Goal: Task Accomplishment & Management: Manage account settings

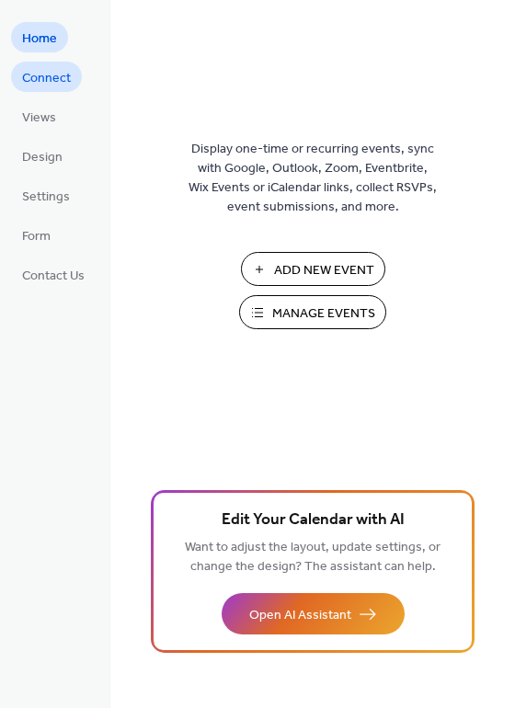
click at [42, 87] on span "Connect" at bounding box center [46, 78] width 49 height 19
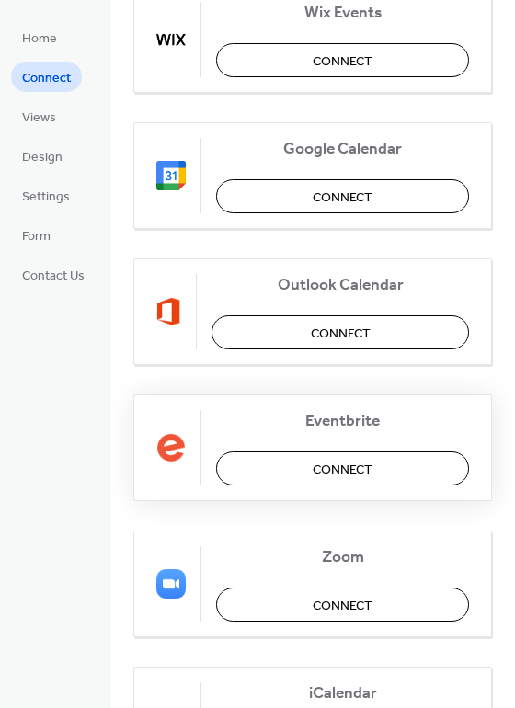
scroll to position [276, 0]
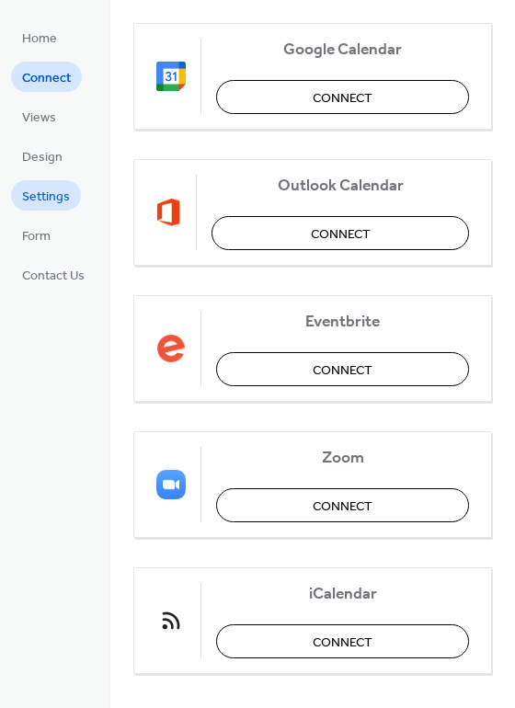
click at [48, 199] on span "Settings" at bounding box center [46, 197] width 48 height 19
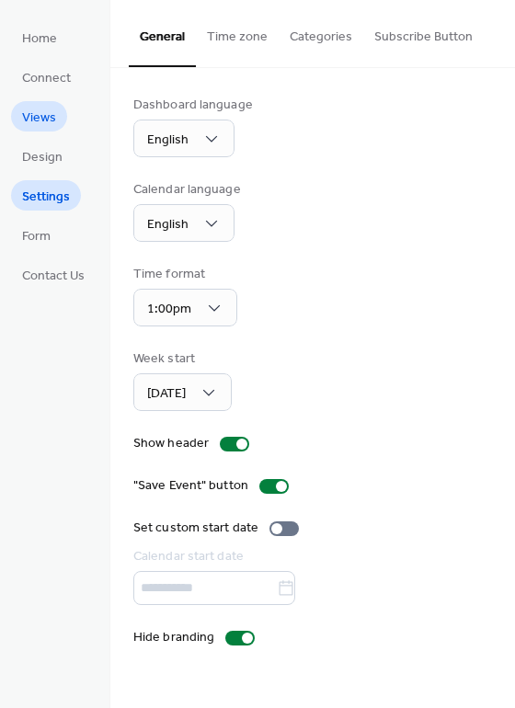
click at [49, 113] on span "Views" at bounding box center [39, 118] width 34 height 19
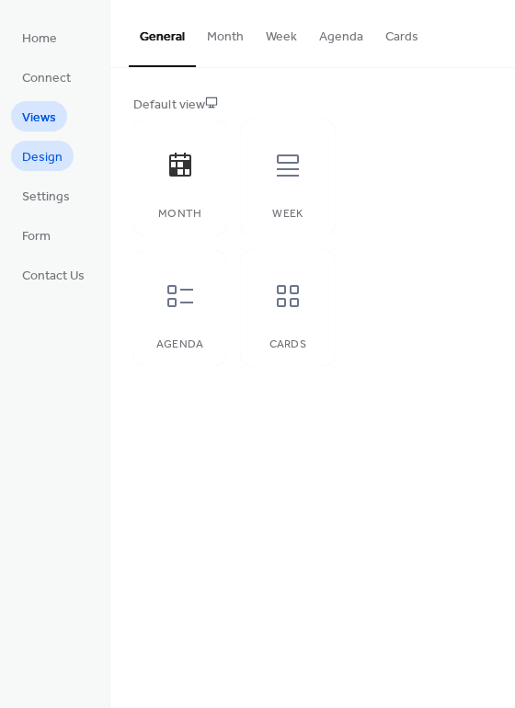
click at [48, 155] on span "Design" at bounding box center [42, 157] width 40 height 19
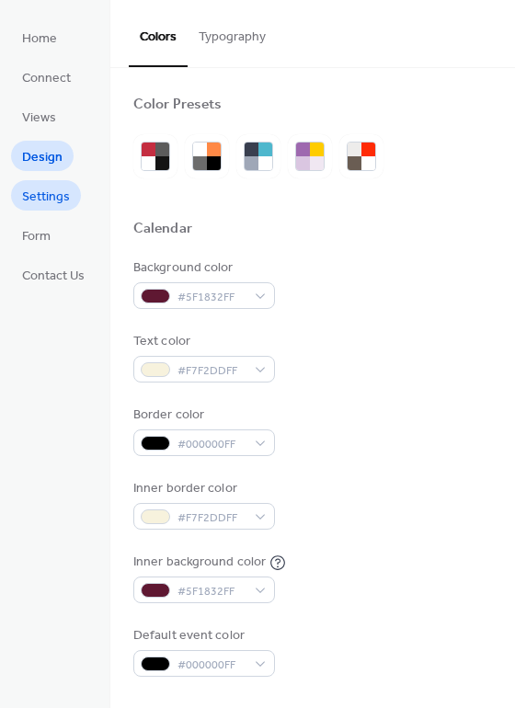
click at [48, 199] on span "Settings" at bounding box center [46, 197] width 48 height 19
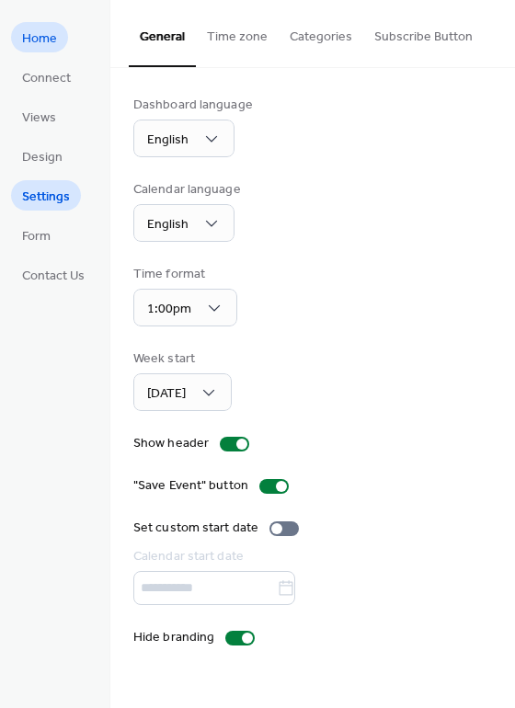
click at [40, 43] on span "Home" at bounding box center [39, 38] width 35 height 19
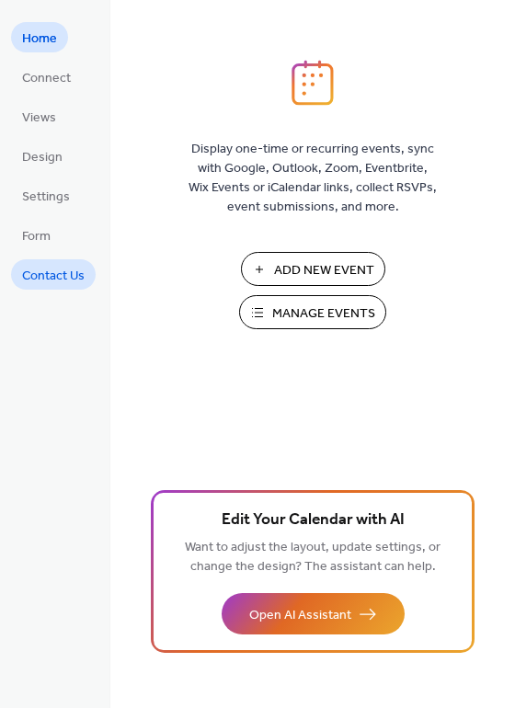
click at [60, 283] on span "Contact Us" at bounding box center [53, 276] width 63 height 19
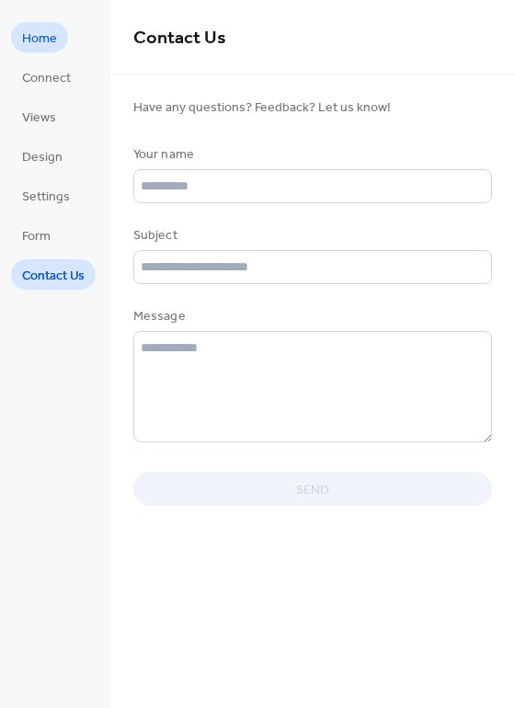
click at [32, 23] on link "Home" at bounding box center [39, 37] width 57 height 30
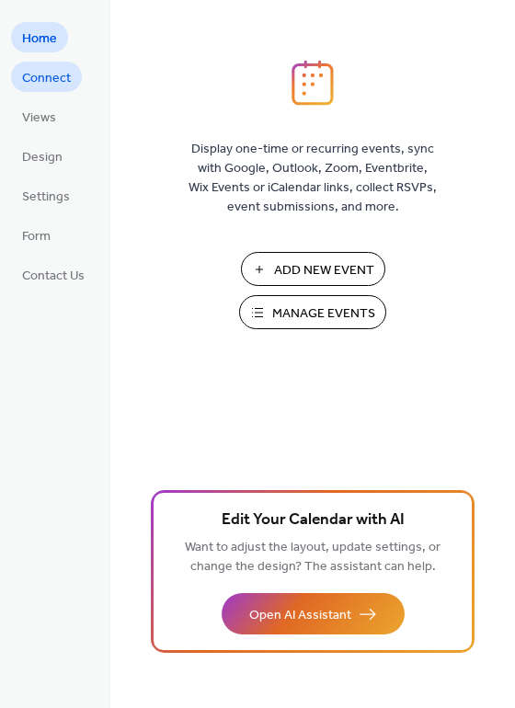
click at [46, 80] on span "Connect" at bounding box center [46, 78] width 49 height 19
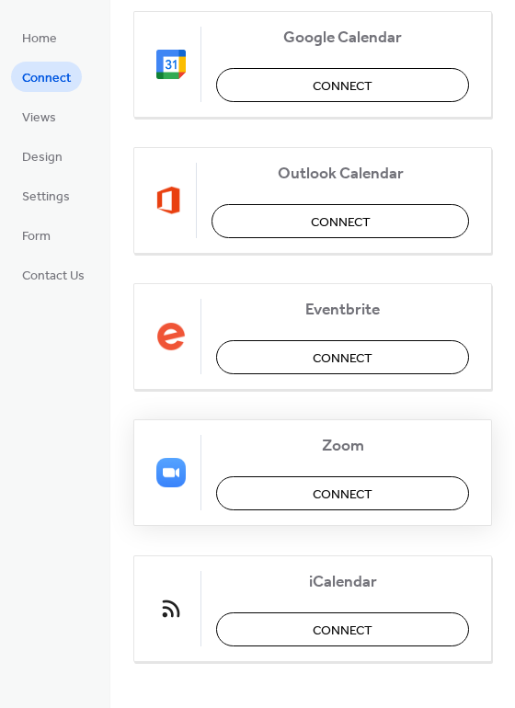
scroll to position [297, 0]
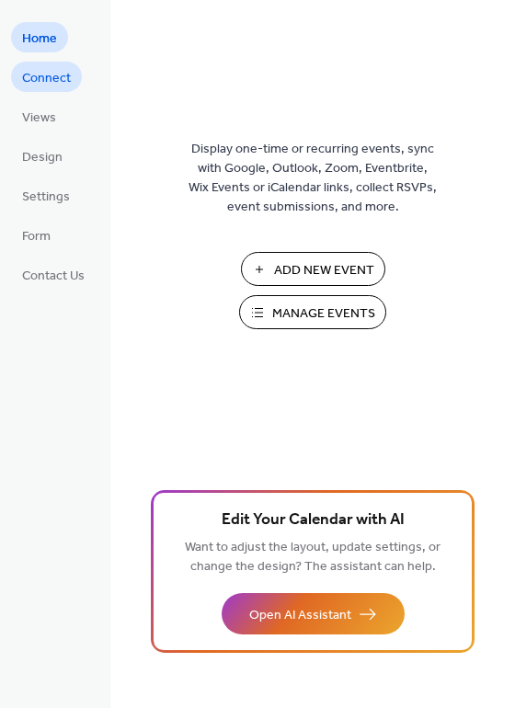
click at [58, 82] on span "Connect" at bounding box center [46, 78] width 49 height 19
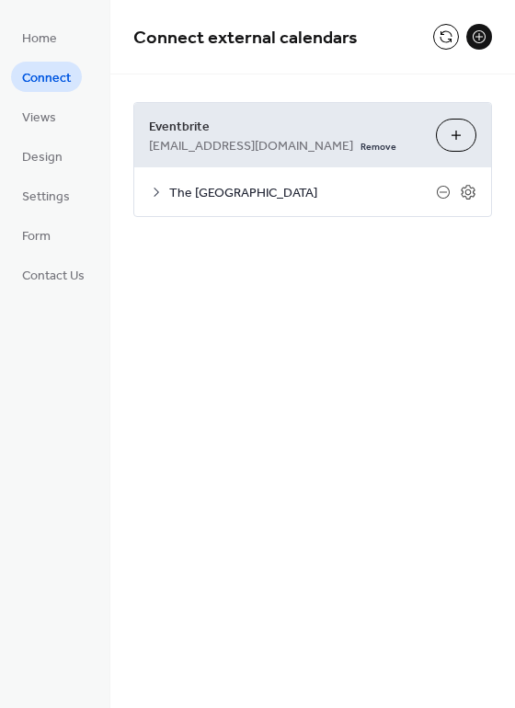
click at [272, 195] on span "The [GEOGRAPHIC_DATA]" at bounding box center [302, 193] width 267 height 19
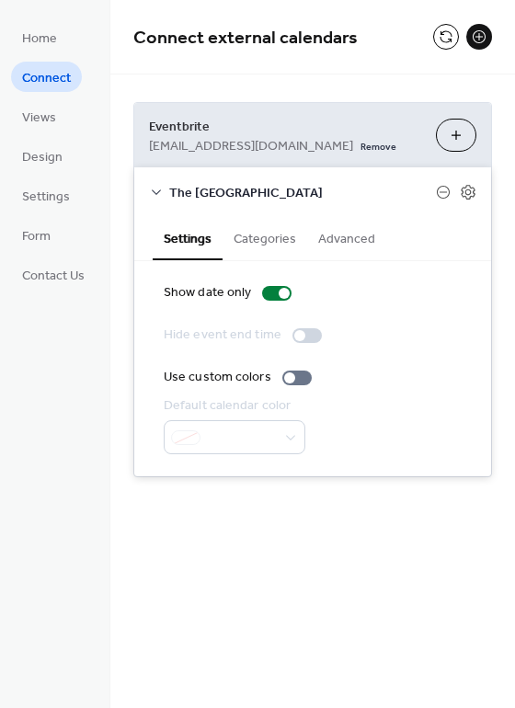
click at [279, 197] on span "The [GEOGRAPHIC_DATA]" at bounding box center [302, 193] width 267 height 19
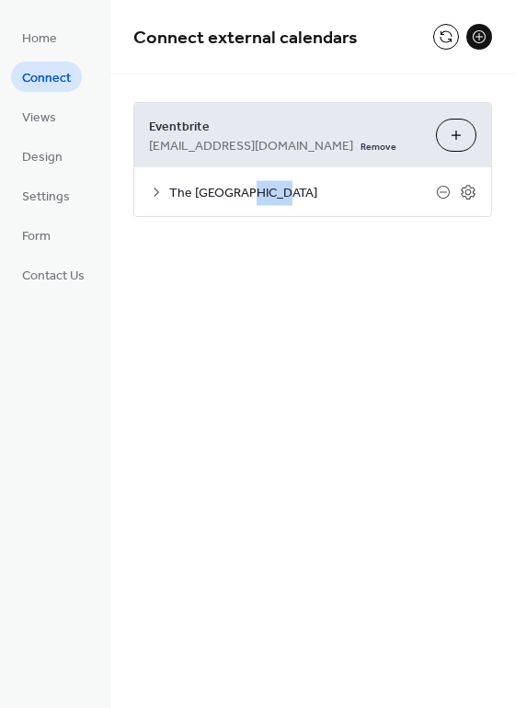
click at [279, 197] on span "The Lincoln Lodge" at bounding box center [302, 193] width 267 height 19
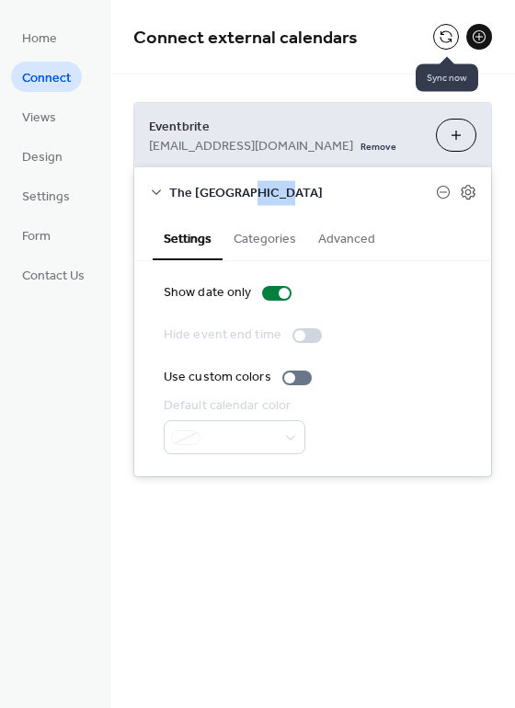
click at [443, 31] on button at bounding box center [446, 37] width 26 height 26
click at [448, 39] on button at bounding box center [446, 37] width 26 height 26
click at [267, 243] on button "Categories" at bounding box center [265, 237] width 85 height 42
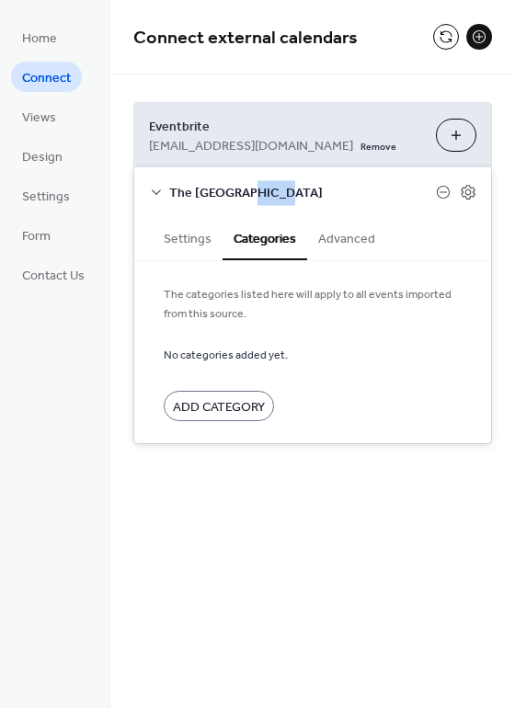
click at [340, 241] on button "Advanced" at bounding box center [346, 237] width 79 height 42
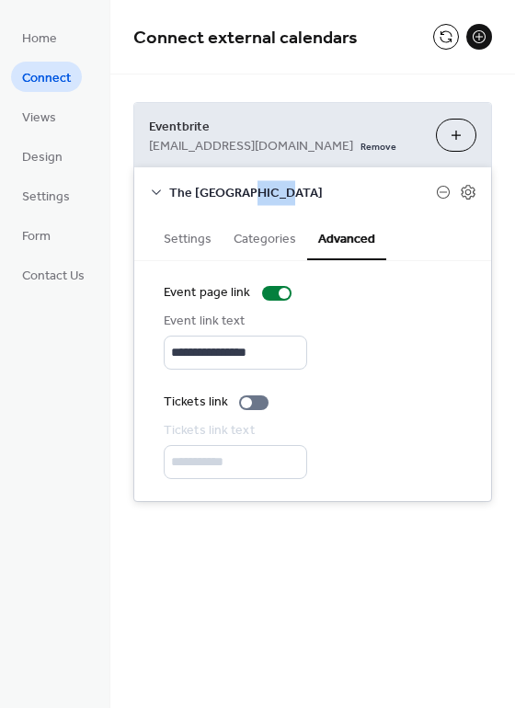
click at [185, 243] on button "Settings" at bounding box center [188, 237] width 70 height 42
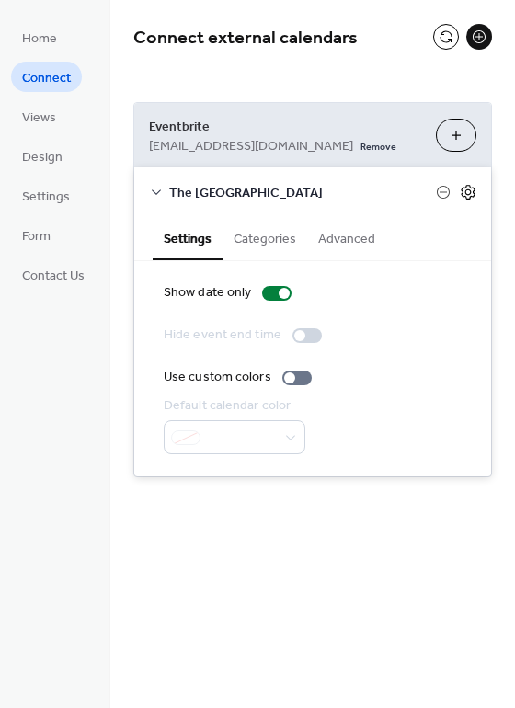
click at [474, 196] on icon at bounding box center [468, 192] width 14 height 15
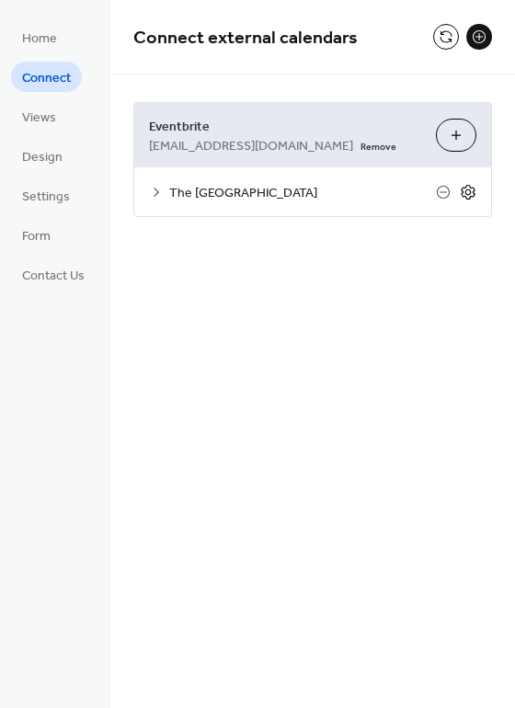
click at [471, 192] on icon at bounding box center [469, 192] width 6 height 6
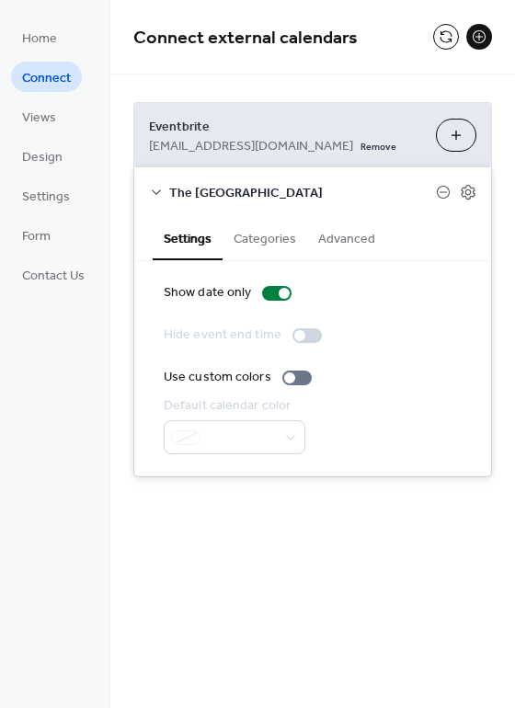
click at [275, 240] on button "Categories" at bounding box center [265, 237] width 85 height 42
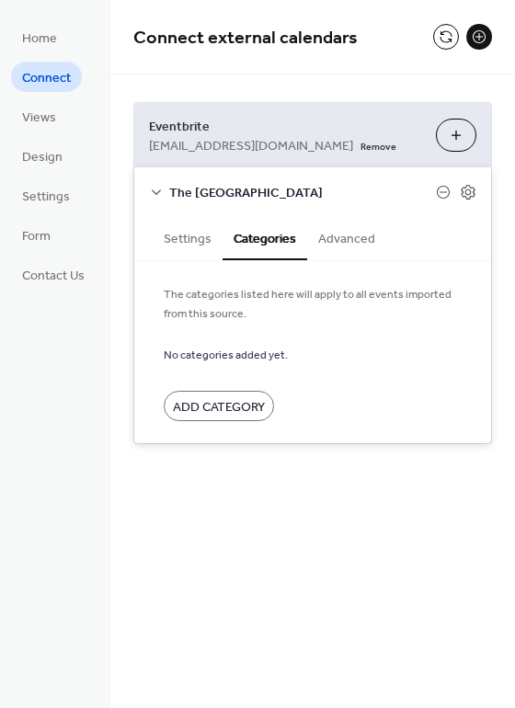
click at [189, 235] on button "Settings" at bounding box center [188, 237] width 70 height 42
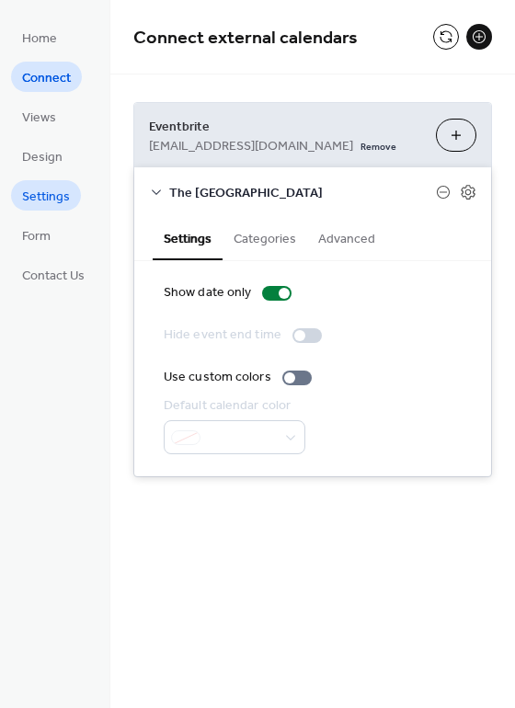
click at [53, 195] on span "Settings" at bounding box center [46, 197] width 48 height 19
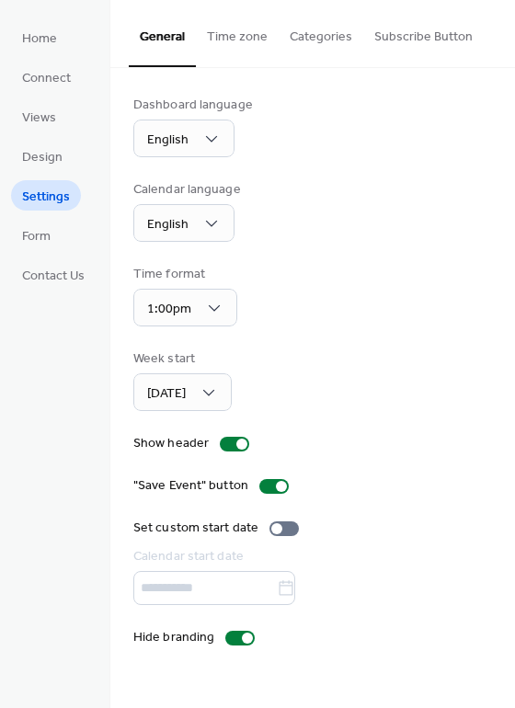
click at [65, 45] on li "Home" at bounding box center [39, 37] width 57 height 30
click at [55, 38] on span "Home" at bounding box center [39, 38] width 35 height 19
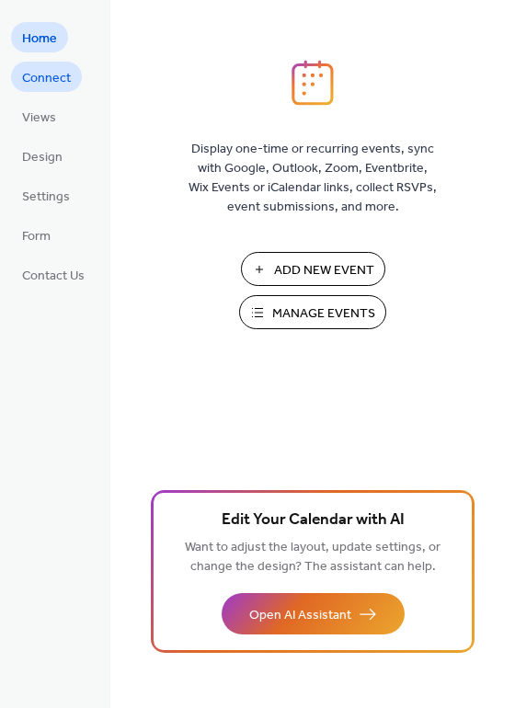
click at [41, 82] on span "Connect" at bounding box center [46, 78] width 49 height 19
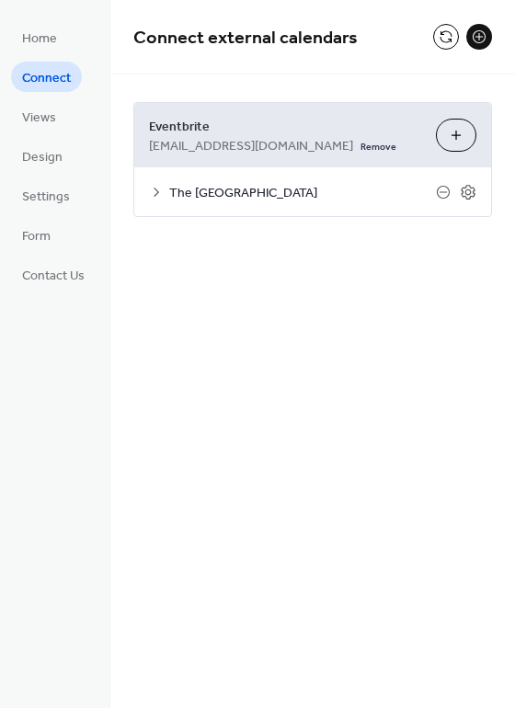
click at [280, 197] on span "The [GEOGRAPHIC_DATA]" at bounding box center [302, 193] width 267 height 19
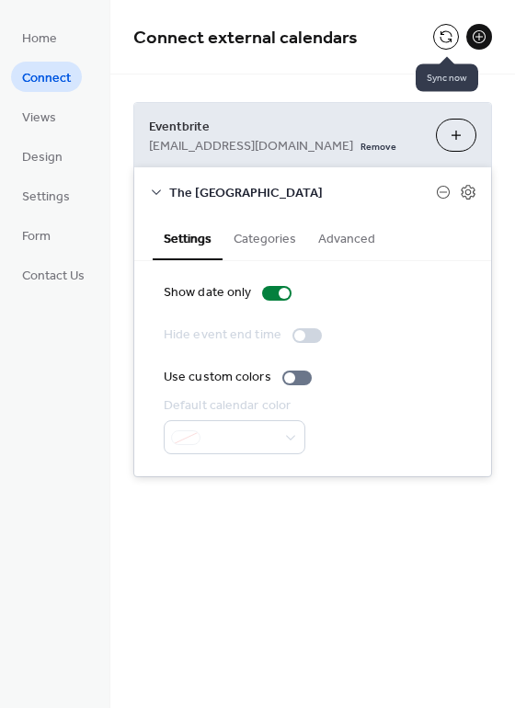
click at [441, 39] on button at bounding box center [446, 37] width 26 height 26
click at [470, 196] on icon at bounding box center [468, 192] width 17 height 17
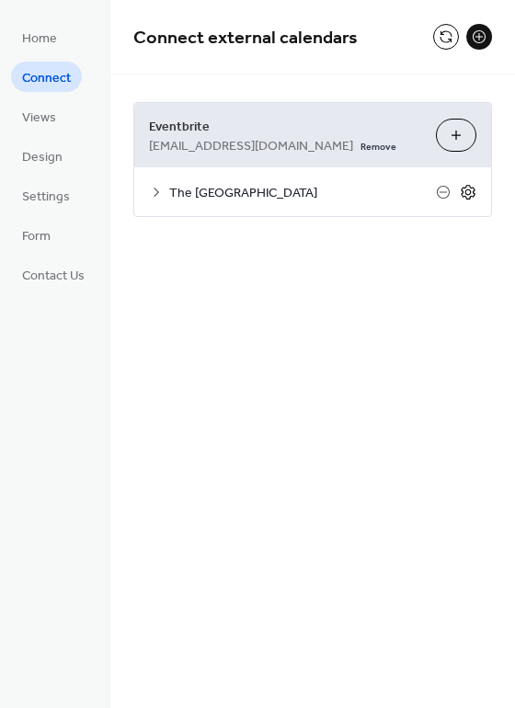
click at [470, 196] on icon at bounding box center [468, 192] width 17 height 17
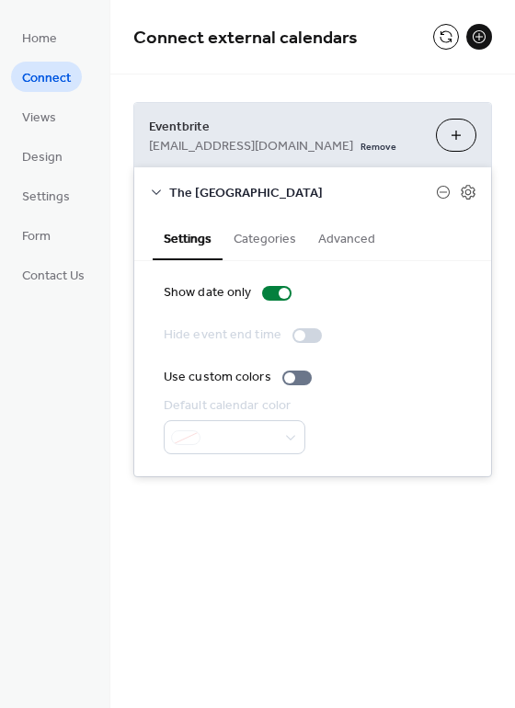
click at [272, 189] on span "The [GEOGRAPHIC_DATA]" at bounding box center [302, 193] width 267 height 19
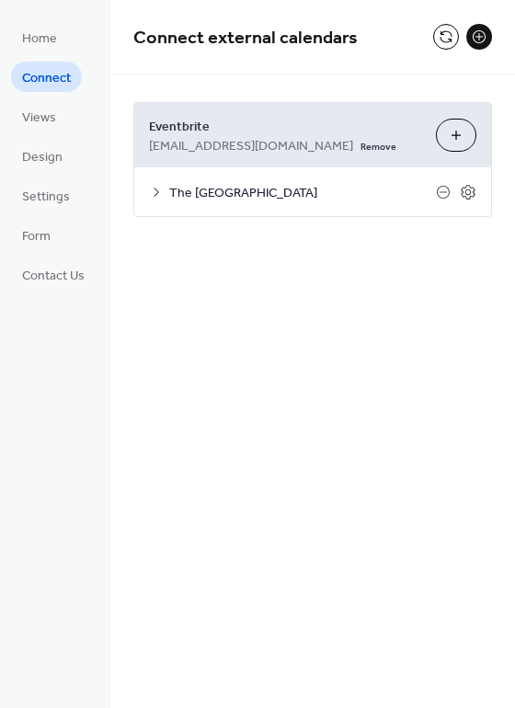
click at [272, 189] on span "The [GEOGRAPHIC_DATA]" at bounding box center [302, 193] width 267 height 19
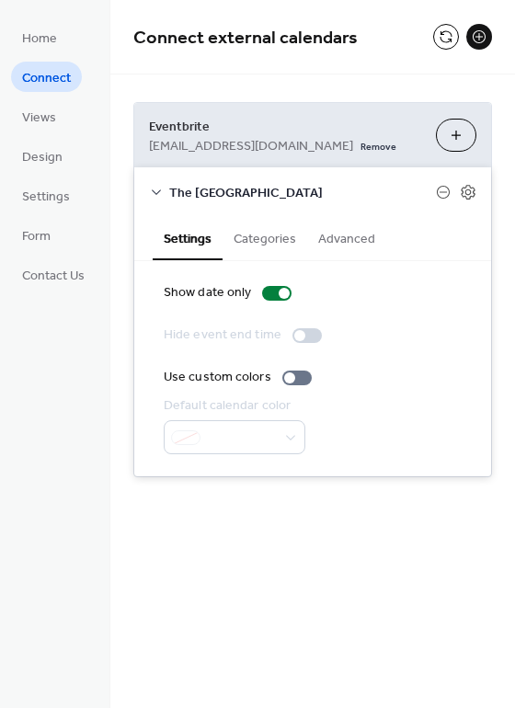
click at [61, 74] on span "Connect" at bounding box center [46, 78] width 49 height 19
click at [443, 36] on button at bounding box center [446, 37] width 26 height 26
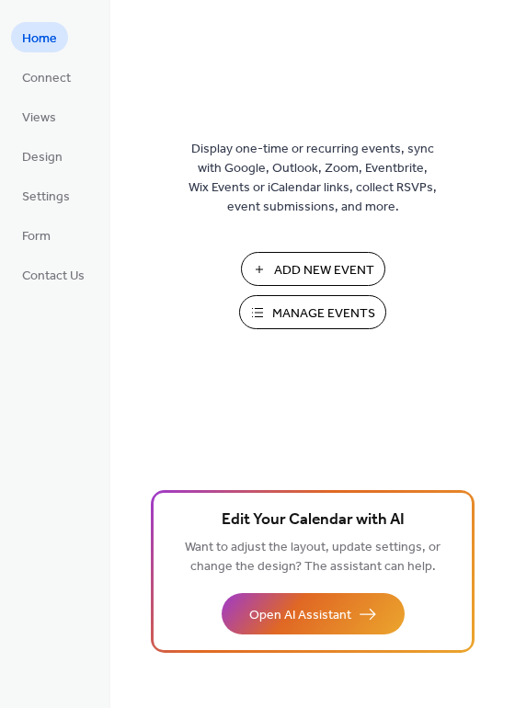
click at [327, 312] on span "Manage Events" at bounding box center [323, 314] width 103 height 19
click at [50, 75] on span "Connect" at bounding box center [46, 78] width 49 height 19
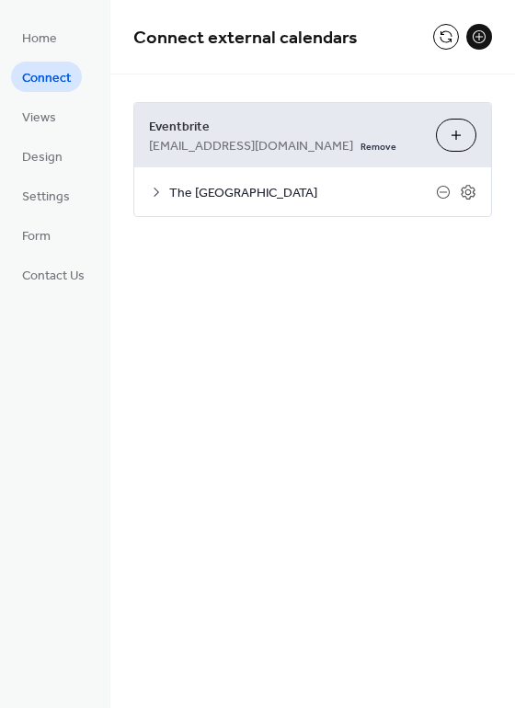
click at [276, 192] on span "The [GEOGRAPHIC_DATA]" at bounding box center [302, 193] width 267 height 19
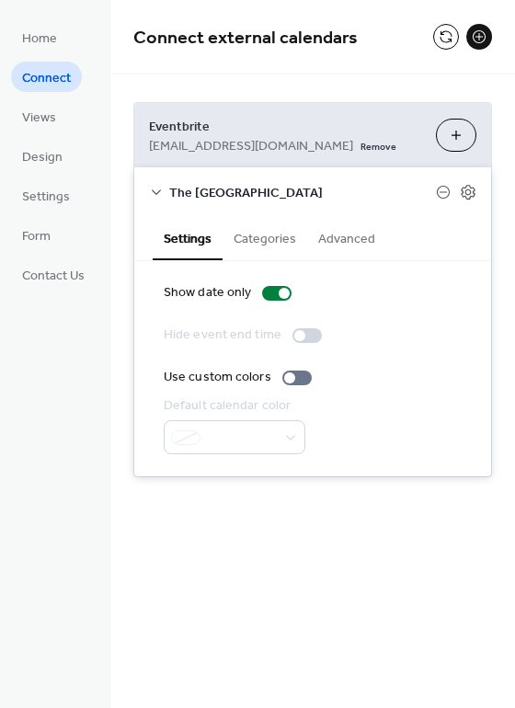
click at [46, 83] on span "Connect" at bounding box center [46, 78] width 49 height 19
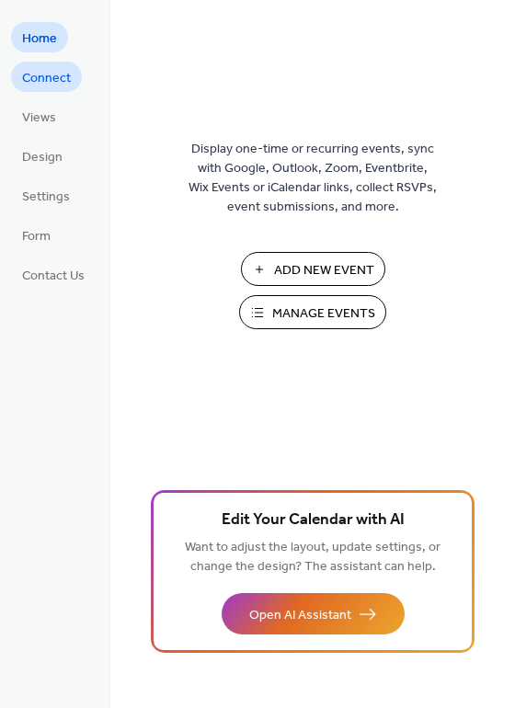
click at [59, 88] on span "Connect" at bounding box center [46, 78] width 49 height 19
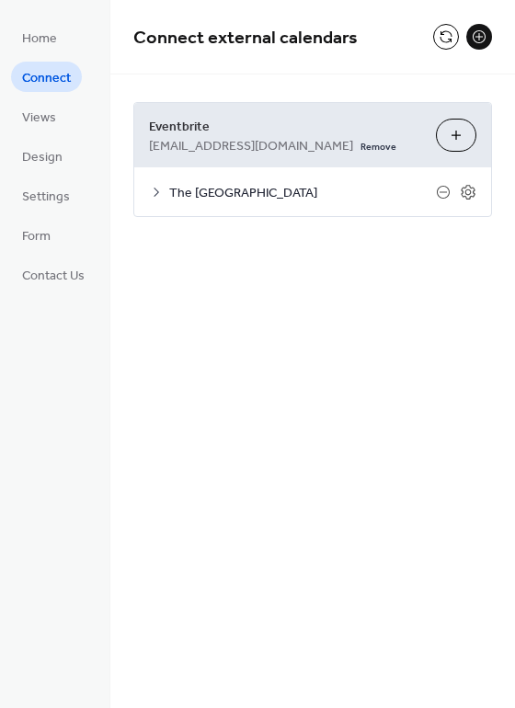
click at [280, 189] on span "The [GEOGRAPHIC_DATA]" at bounding box center [302, 193] width 267 height 19
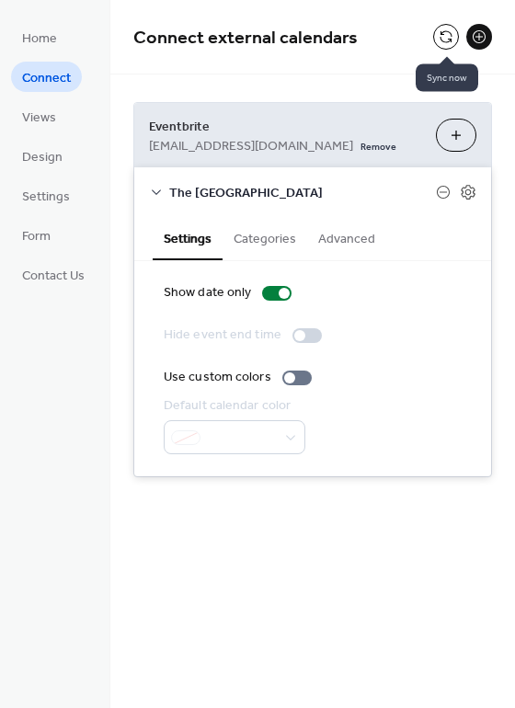
click at [443, 36] on button at bounding box center [446, 37] width 26 height 26
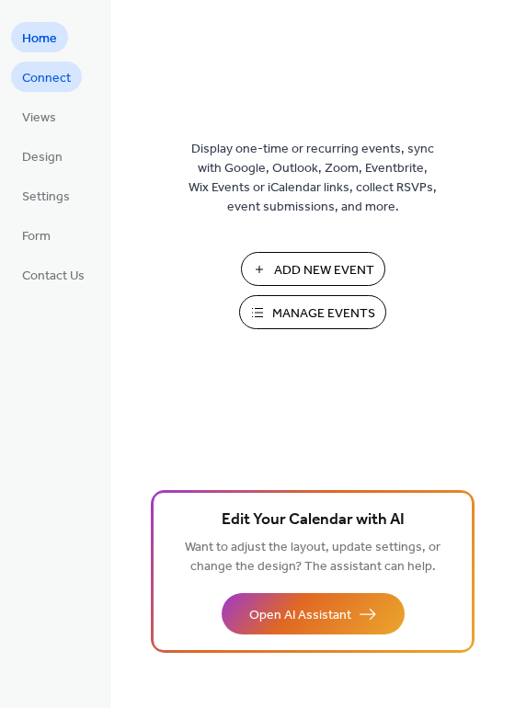
click at [49, 85] on span "Connect" at bounding box center [46, 78] width 49 height 19
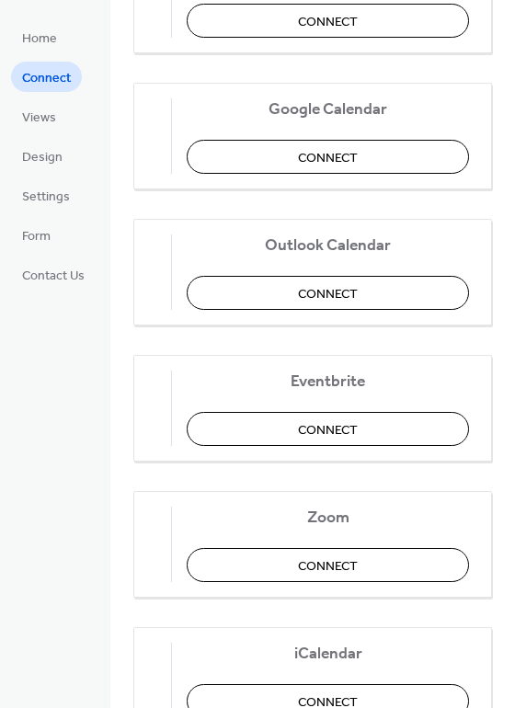
scroll to position [205, 0]
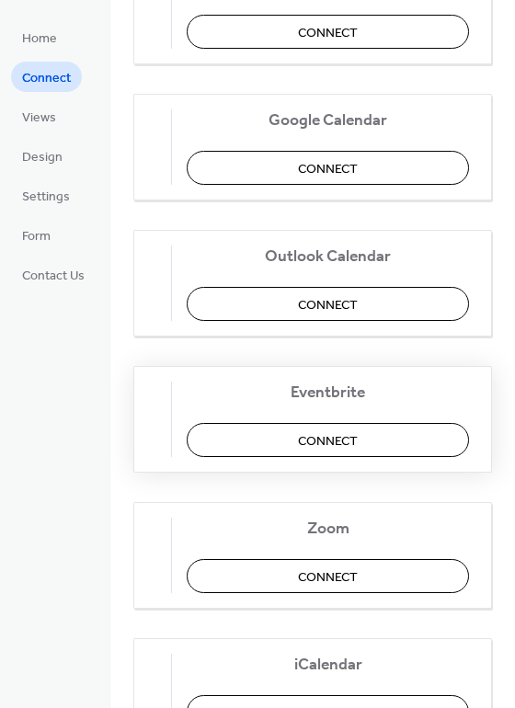
click at [351, 442] on span "Connect" at bounding box center [328, 441] width 60 height 19
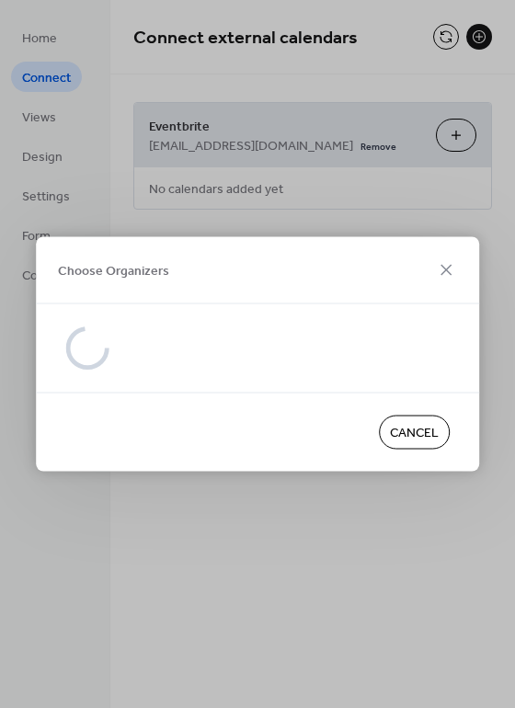
click at [198, 358] on div at bounding box center [257, 349] width 385 height 44
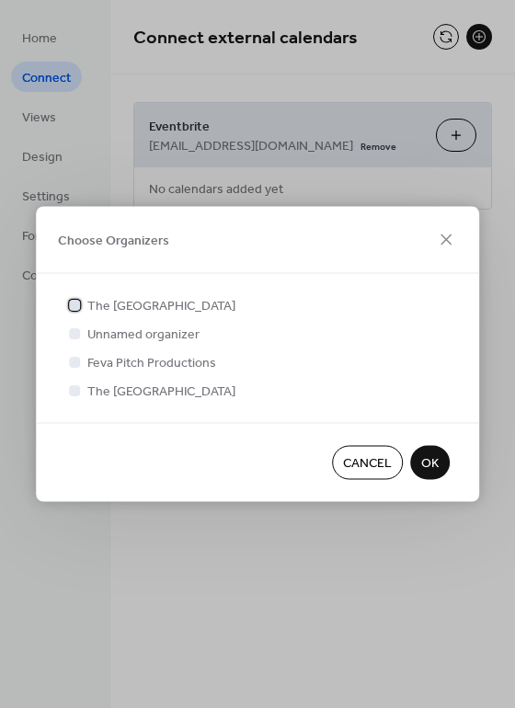
click at [168, 308] on span "The [GEOGRAPHIC_DATA]" at bounding box center [161, 306] width 148 height 19
click at [430, 467] on span "OK" at bounding box center [429, 463] width 17 height 19
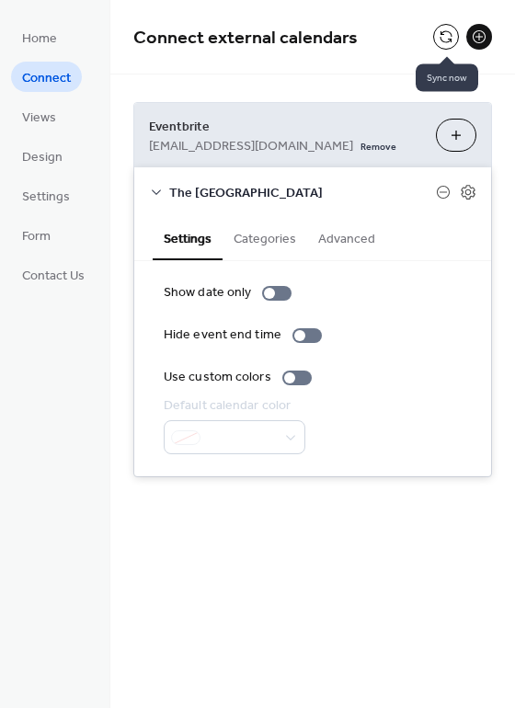
click at [447, 39] on button at bounding box center [446, 37] width 26 height 26
click at [441, 29] on button at bounding box center [446, 37] width 26 height 26
click at [48, 39] on span "Home" at bounding box center [39, 38] width 35 height 19
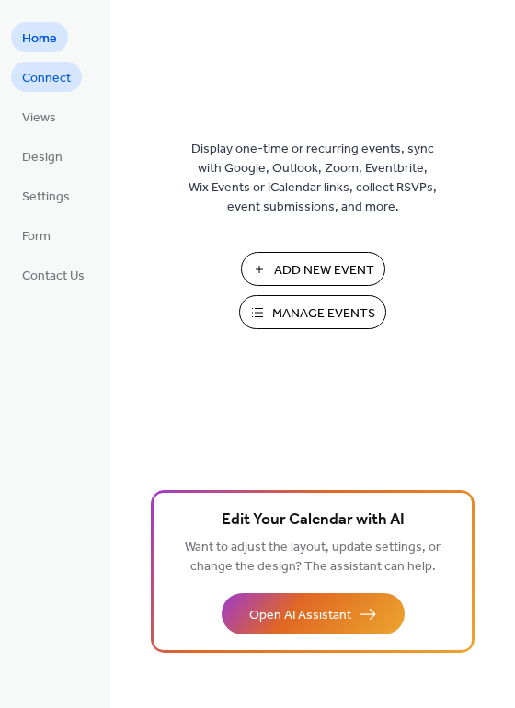
click at [48, 77] on span "Connect" at bounding box center [46, 78] width 49 height 19
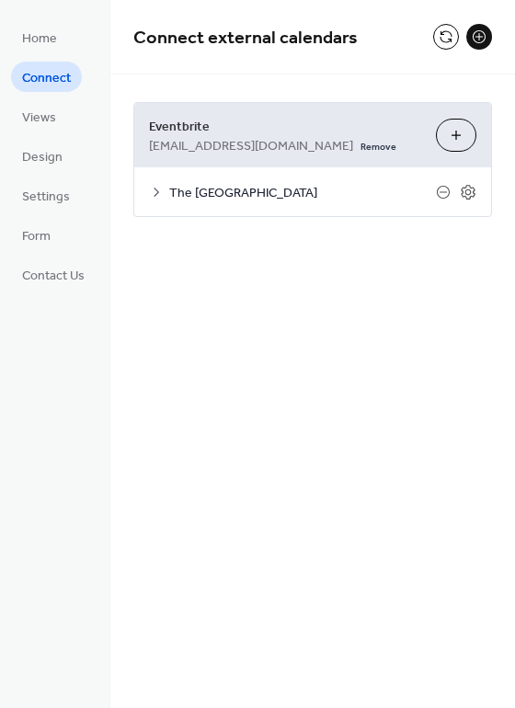
click at [379, 371] on div "**********" at bounding box center [312, 354] width 405 height 708
click at [260, 193] on span "The Lincoln Lodge" at bounding box center [302, 193] width 267 height 19
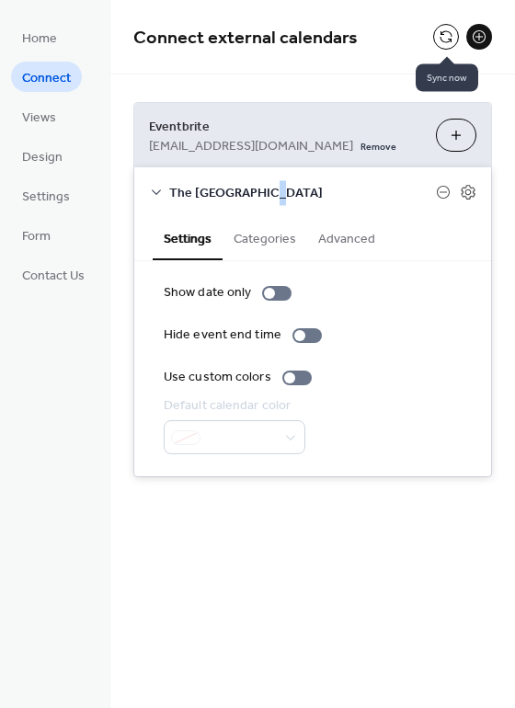
click at [444, 36] on button at bounding box center [446, 37] width 26 height 26
click at [271, 245] on button "Categories" at bounding box center [265, 237] width 85 height 42
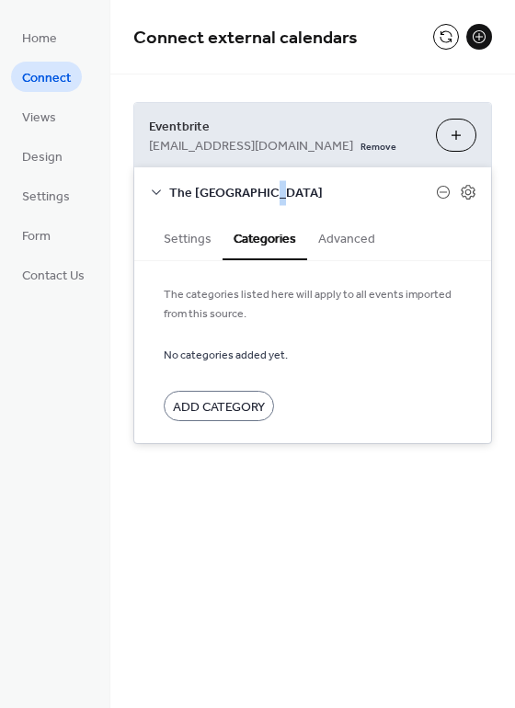
click at [356, 236] on button "Advanced" at bounding box center [346, 237] width 79 height 42
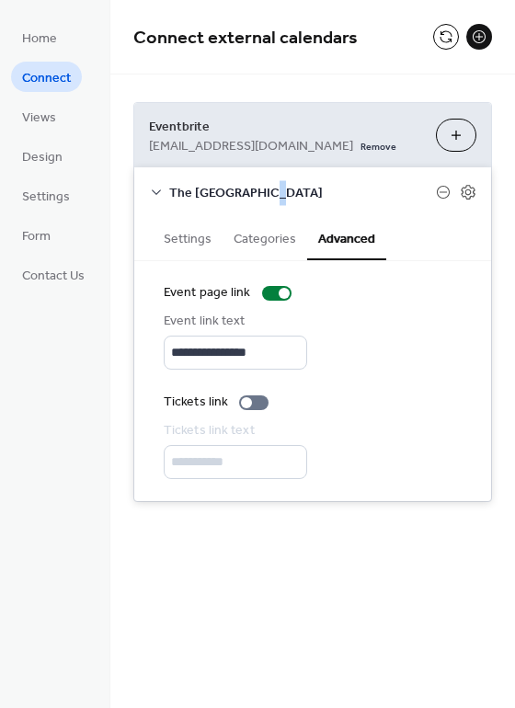
click at [175, 236] on button "Settings" at bounding box center [188, 237] width 70 height 42
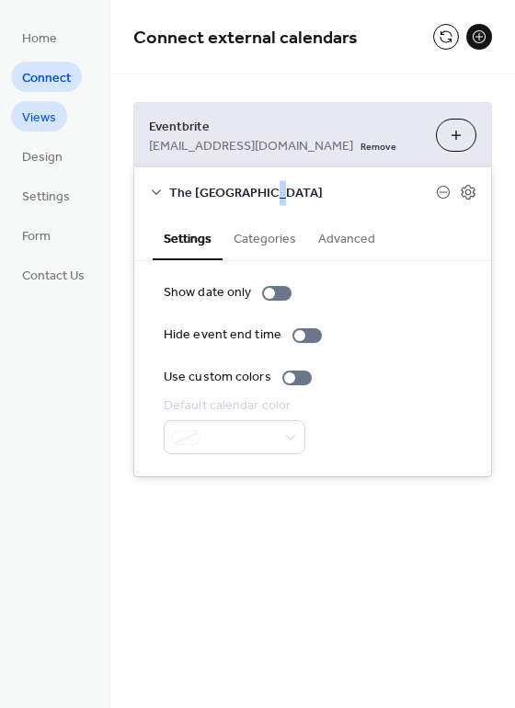
click at [52, 116] on span "Views" at bounding box center [39, 118] width 34 height 19
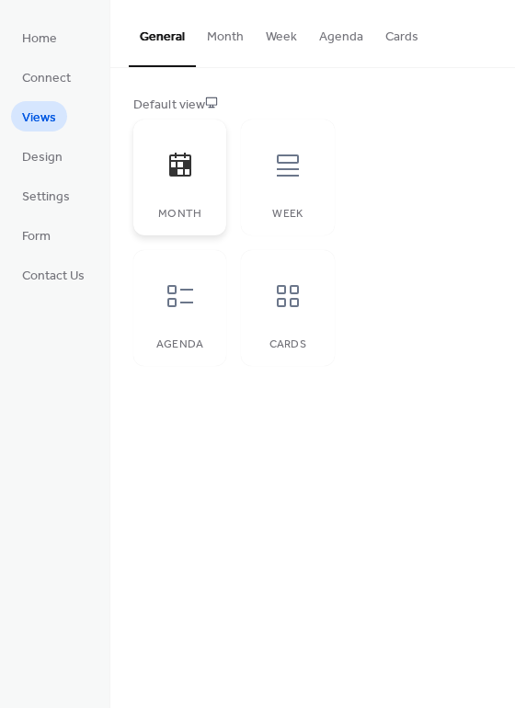
click at [183, 167] on icon at bounding box center [180, 165] width 22 height 24
click at [62, 161] on link "Design" at bounding box center [42, 156] width 63 height 30
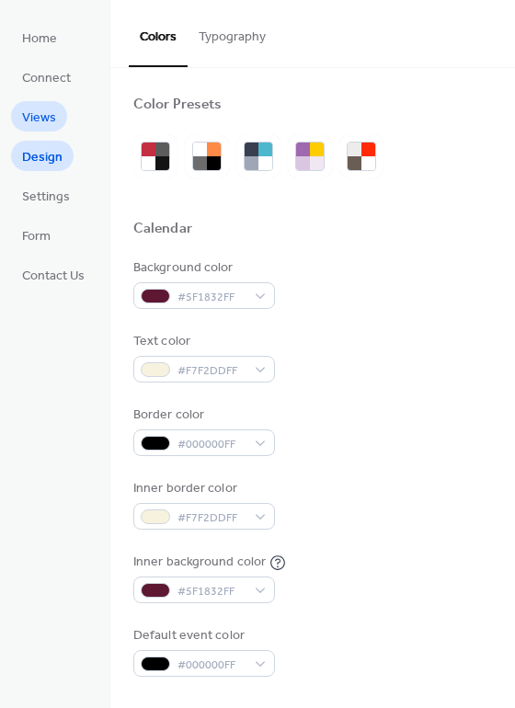
click at [51, 119] on span "Views" at bounding box center [39, 118] width 34 height 19
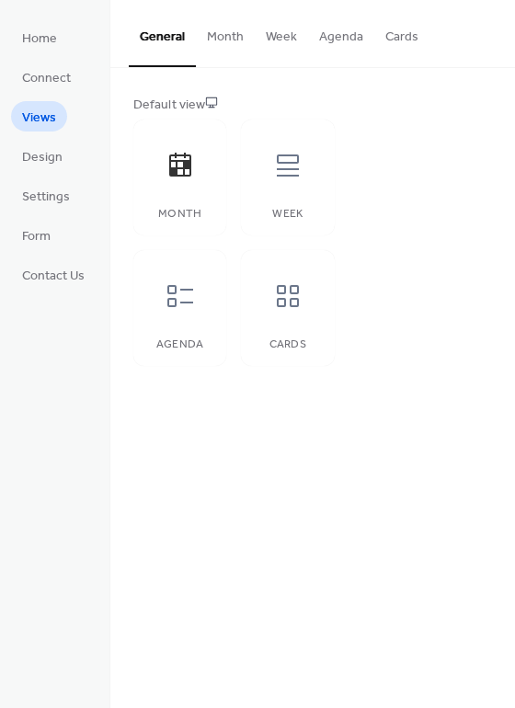
click at [235, 40] on button "Month" at bounding box center [225, 32] width 59 height 65
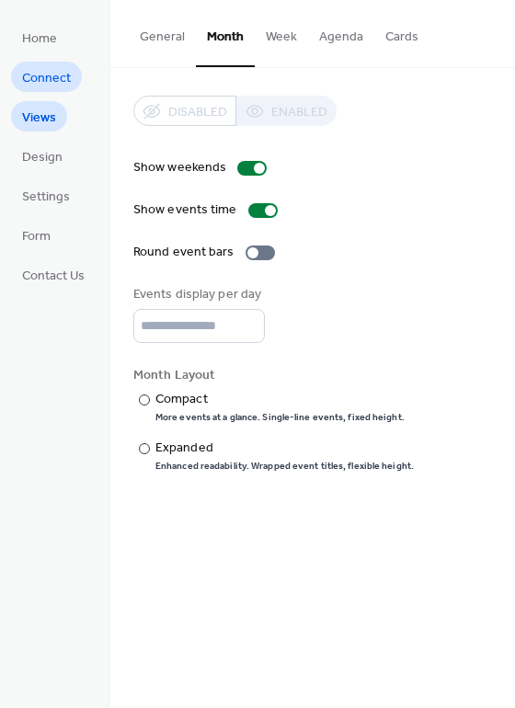
click at [61, 79] on span "Connect" at bounding box center [46, 78] width 49 height 19
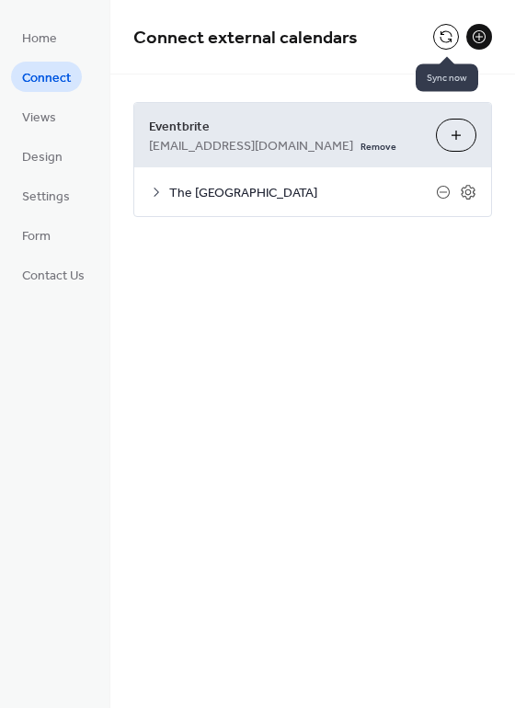
click at [448, 35] on button at bounding box center [446, 37] width 26 height 26
click at [259, 193] on span "The Lincoln Lodge" at bounding box center [302, 193] width 267 height 19
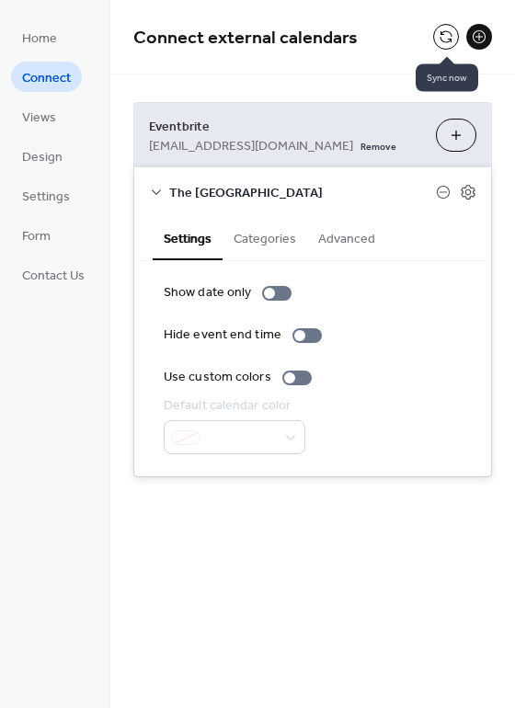
click at [443, 36] on button at bounding box center [446, 37] width 26 height 26
click at [50, 118] on span "Views" at bounding box center [39, 118] width 34 height 19
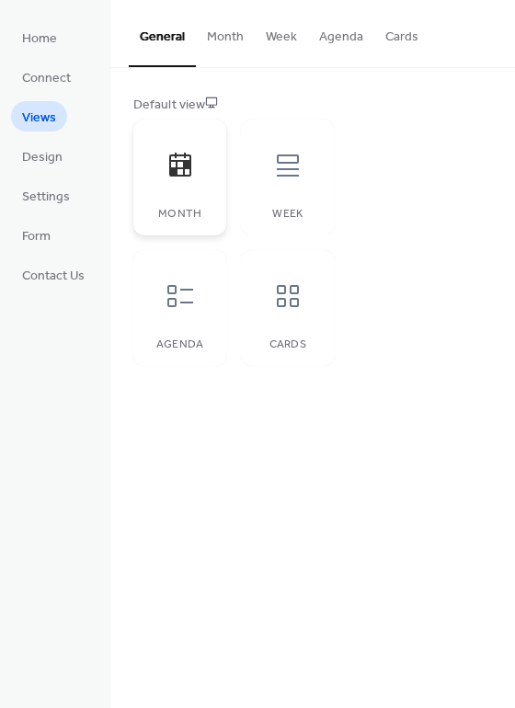
click at [181, 175] on icon at bounding box center [180, 165] width 22 height 24
click at [400, 38] on button "Cards" at bounding box center [401, 32] width 55 height 65
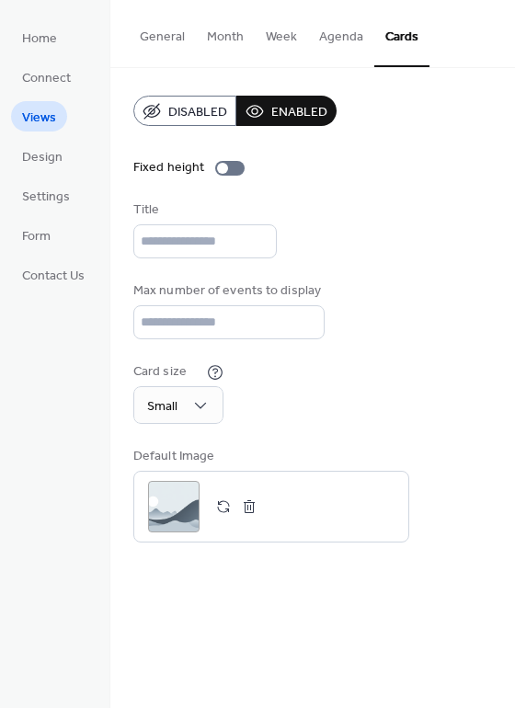
click at [180, 29] on button "General" at bounding box center [162, 32] width 67 height 65
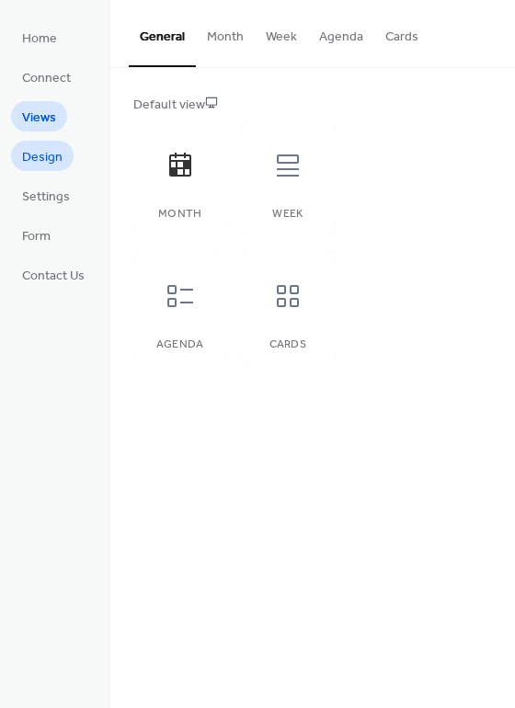
click at [56, 153] on span "Design" at bounding box center [42, 157] width 40 height 19
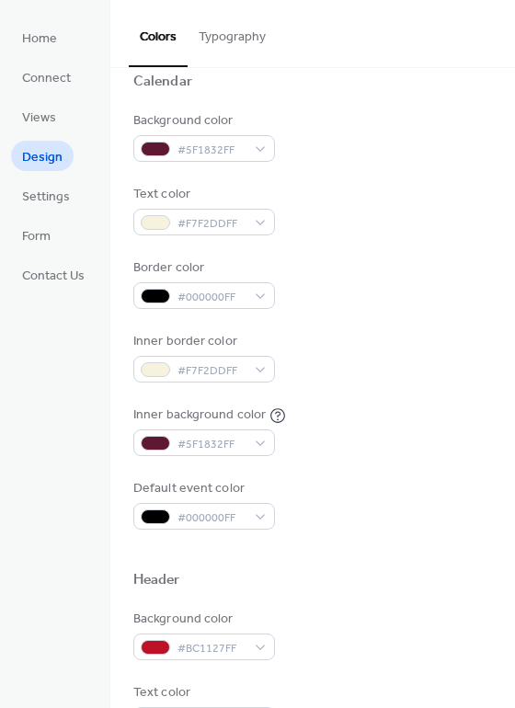
scroll to position [184, 0]
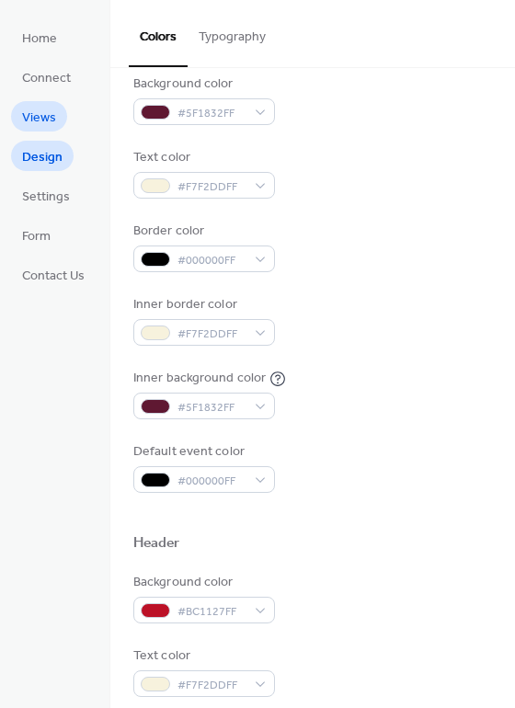
click at [50, 118] on span "Views" at bounding box center [39, 118] width 34 height 19
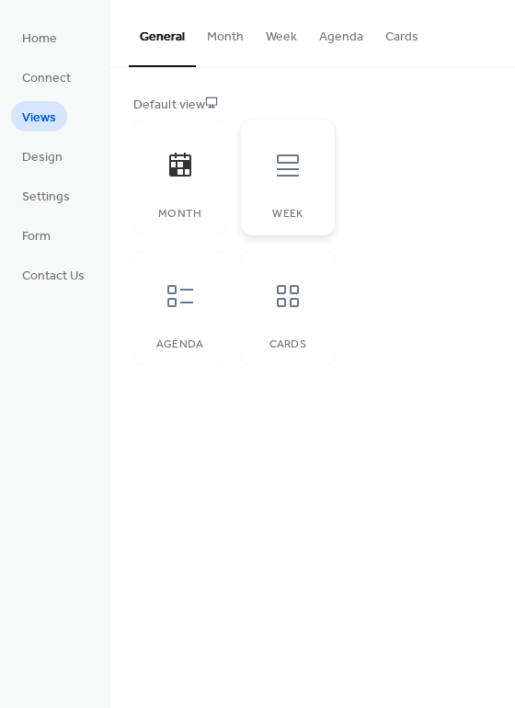
click at [284, 175] on icon at bounding box center [288, 166] width 22 height 22
click at [181, 173] on icon at bounding box center [180, 165] width 29 height 29
click at [226, 43] on button "Month" at bounding box center [225, 32] width 59 height 65
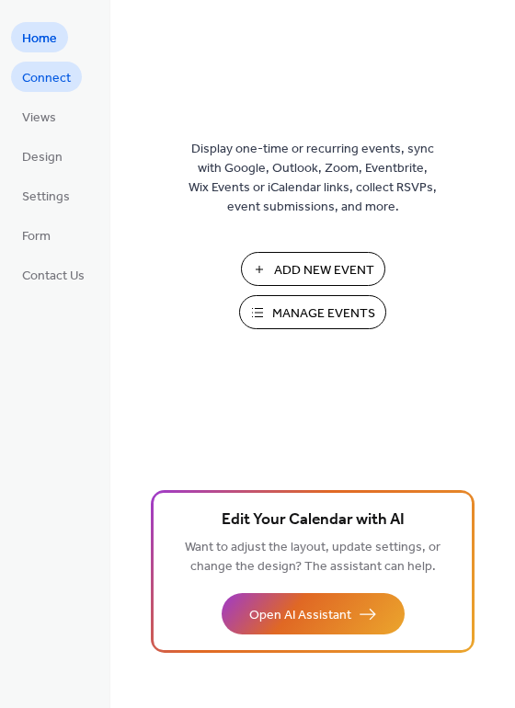
click at [46, 77] on span "Connect" at bounding box center [46, 78] width 49 height 19
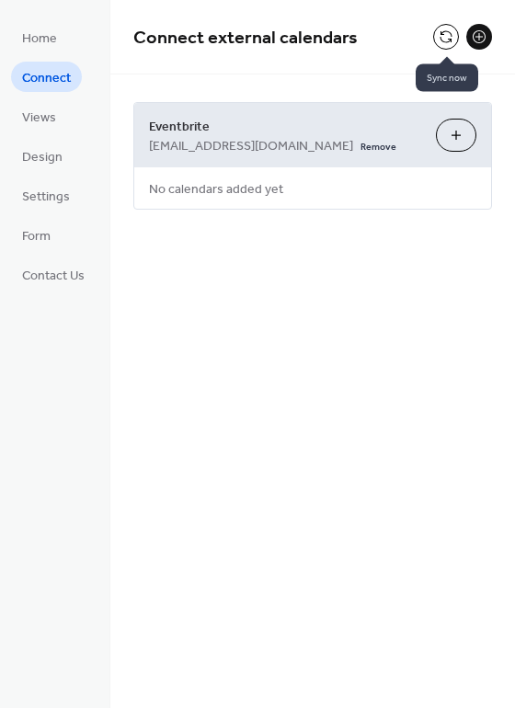
click at [444, 43] on button at bounding box center [446, 37] width 26 height 26
click at [347, 188] on div "Eventbrite [EMAIL_ADDRESS][DOMAIN_NAME] Remove Choose Organizers No calendars a…" at bounding box center [312, 156] width 359 height 108
click at [291, 135] on span "Eventbrite" at bounding box center [285, 127] width 272 height 19
click at [224, 142] on span "[EMAIL_ADDRESS][DOMAIN_NAME]" at bounding box center [251, 146] width 204 height 19
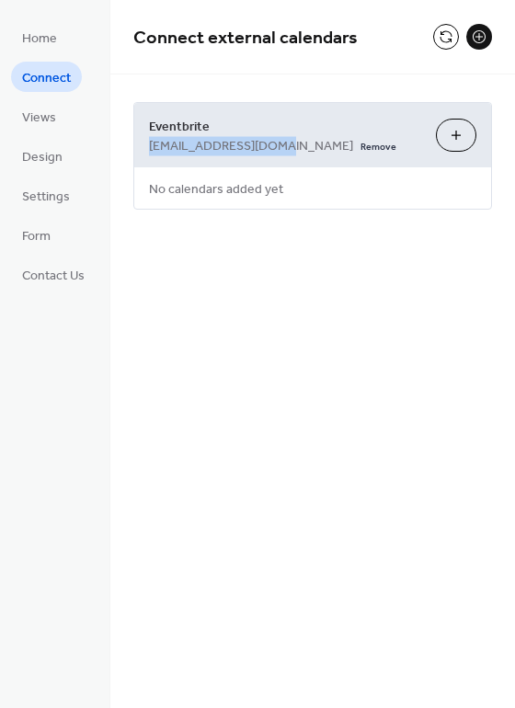
click at [224, 142] on span "[EMAIL_ADDRESS][DOMAIN_NAME]" at bounding box center [251, 146] width 204 height 19
click at [272, 143] on span "[EMAIL_ADDRESS][DOMAIN_NAME]" at bounding box center [251, 146] width 204 height 19
click at [465, 132] on button "Choose Organizers" at bounding box center [456, 135] width 40 height 33
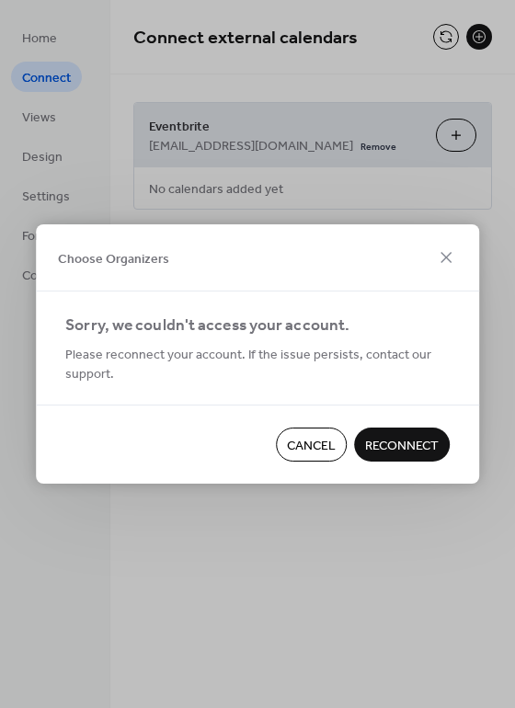
click at [406, 443] on span "Reconnect" at bounding box center [402, 446] width 74 height 19
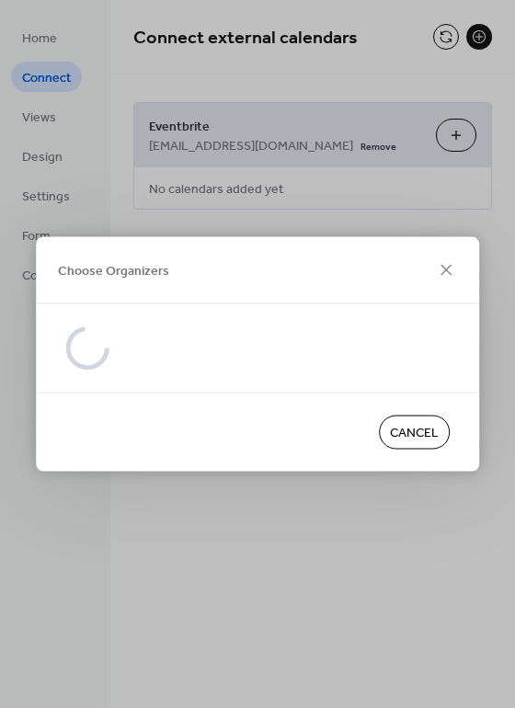
click at [248, 281] on div "Choose Organizers" at bounding box center [257, 270] width 443 height 67
click at [230, 254] on div "Choose Organizers" at bounding box center [257, 270] width 443 height 67
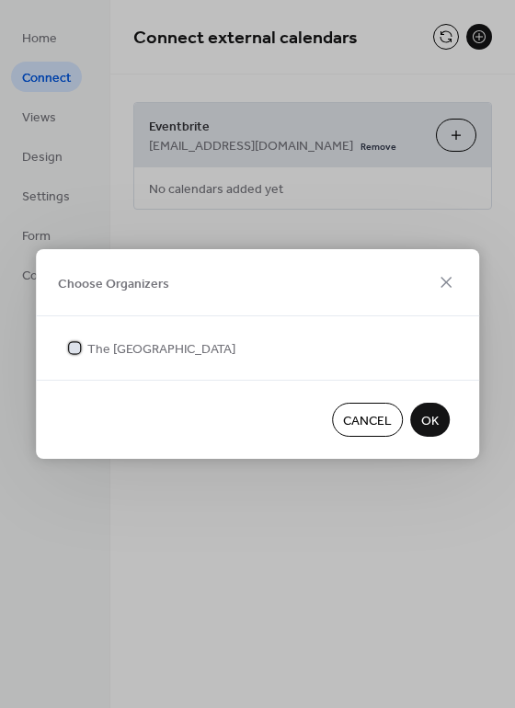
click at [98, 349] on span "The [GEOGRAPHIC_DATA]" at bounding box center [161, 349] width 148 height 19
click at [431, 421] on span "OK" at bounding box center [429, 421] width 17 height 19
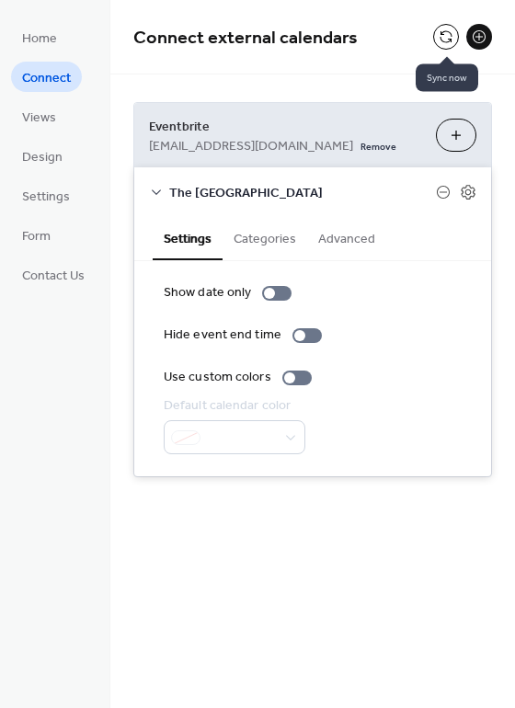
click at [446, 40] on button at bounding box center [446, 37] width 26 height 26
click at [62, 117] on link "Views" at bounding box center [39, 116] width 56 height 30
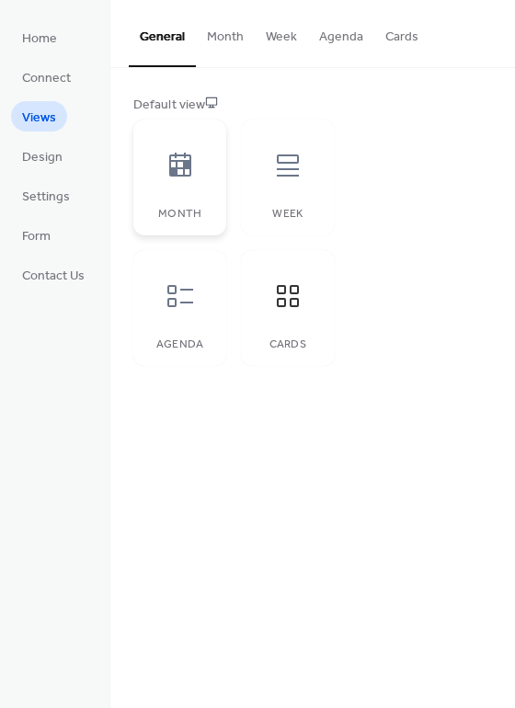
click at [190, 164] on icon at bounding box center [180, 165] width 22 height 24
click at [63, 75] on span "Connect" at bounding box center [46, 78] width 49 height 19
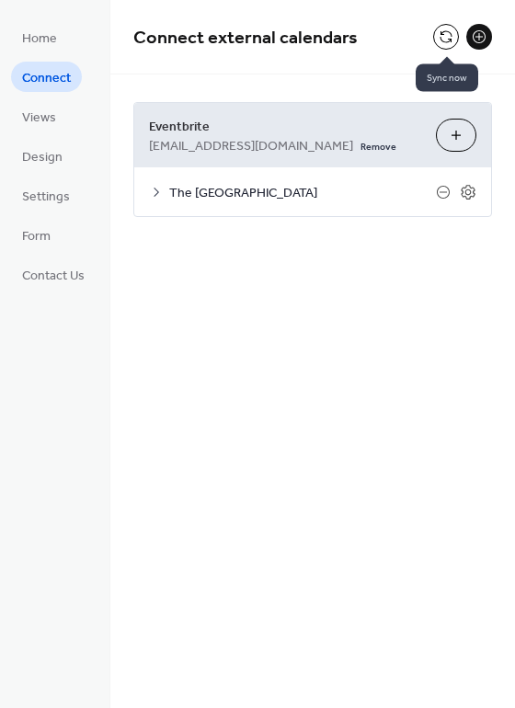
click at [443, 33] on button at bounding box center [446, 37] width 26 height 26
click at [341, 190] on span "The [GEOGRAPHIC_DATA]" at bounding box center [302, 193] width 267 height 19
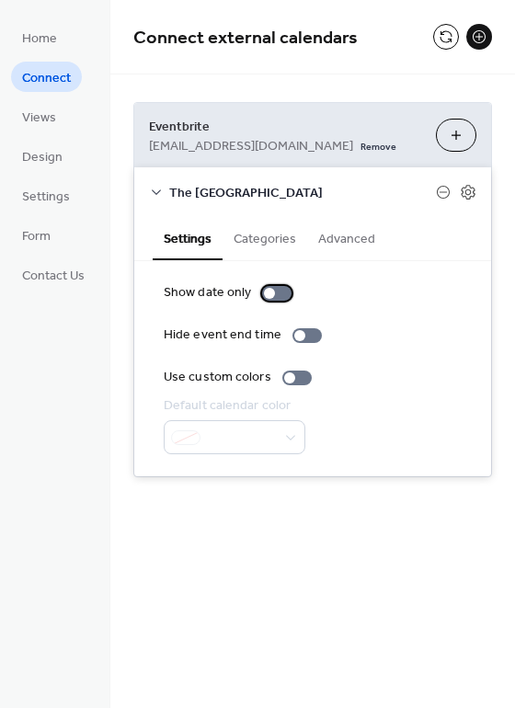
click at [266, 293] on div at bounding box center [269, 293] width 11 height 11
click at [279, 293] on div at bounding box center [284, 293] width 11 height 11
click at [275, 240] on button "Categories" at bounding box center [265, 237] width 85 height 42
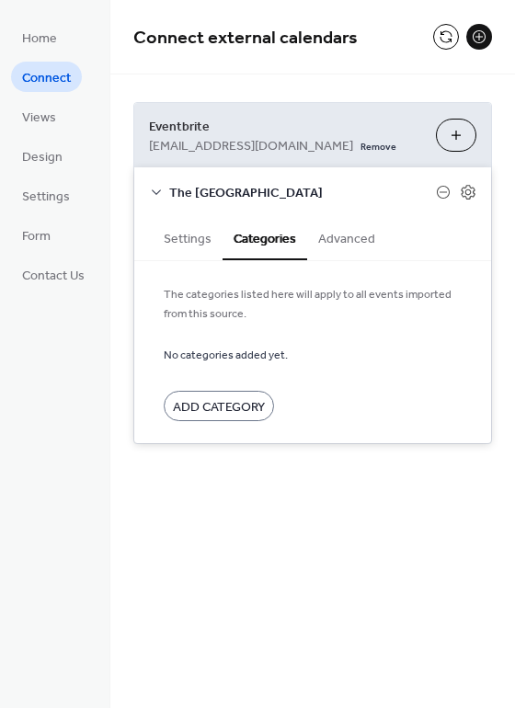
click at [342, 240] on button "Advanced" at bounding box center [346, 237] width 79 height 42
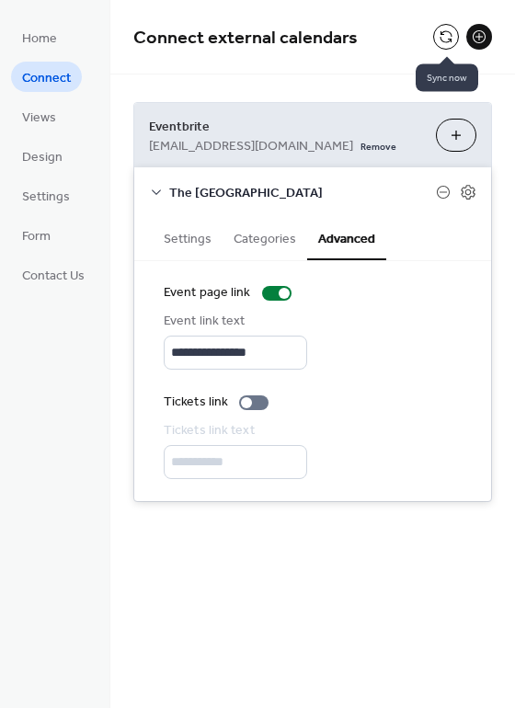
click at [436, 40] on button at bounding box center [446, 37] width 26 height 26
